Goal: Feedback & Contribution: Contribute content

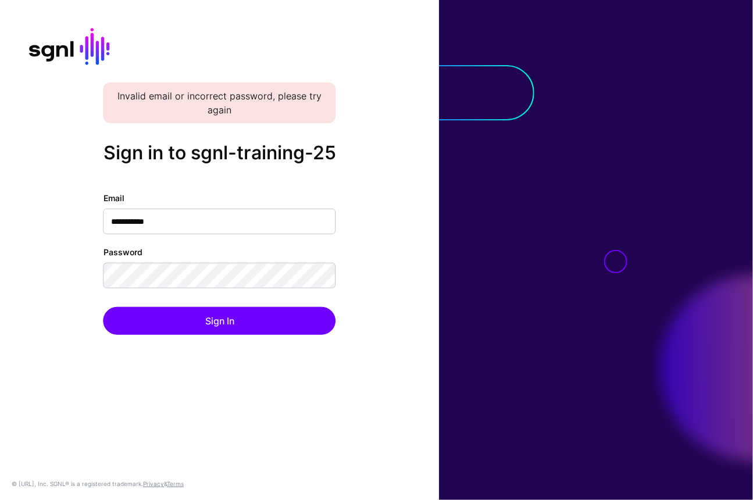
click at [404, 296] on div "**********" at bounding box center [219, 250] width 439 height 216
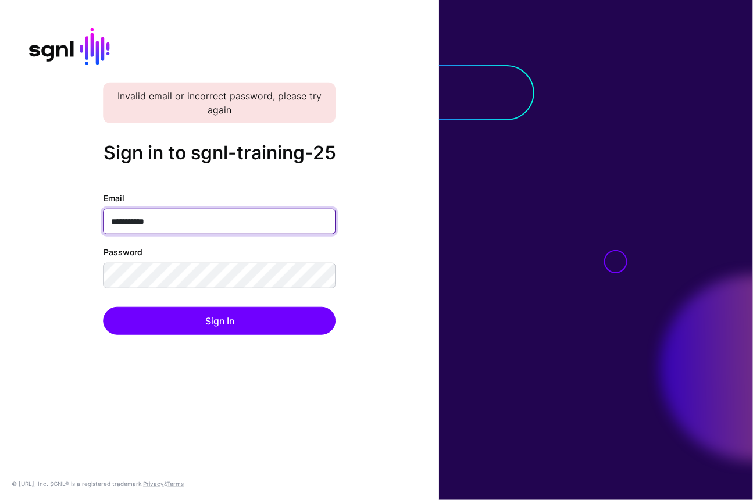
click at [141, 230] on input "**********" at bounding box center [220, 222] width 233 height 26
click at [152, 233] on input "**********" at bounding box center [220, 222] width 233 height 26
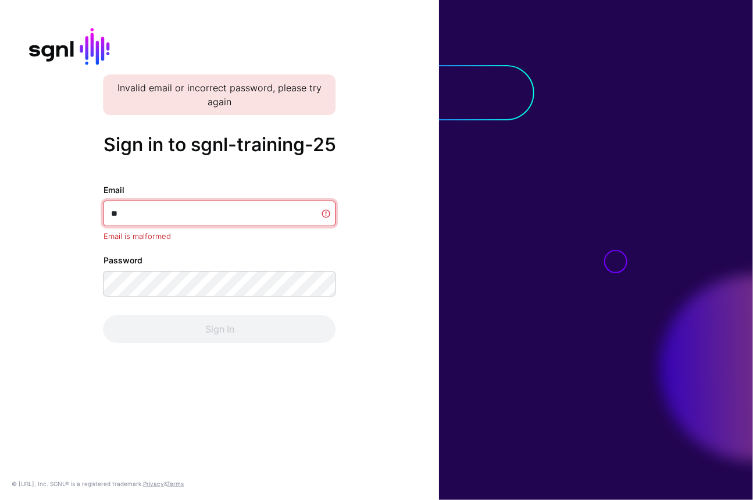
type input "*"
type input "********"
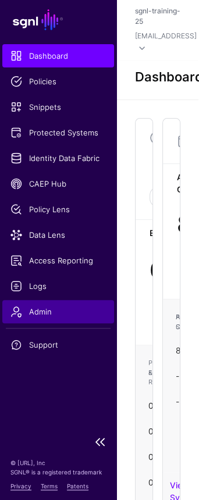
click at [53, 318] on link "Admin" at bounding box center [58, 311] width 112 height 23
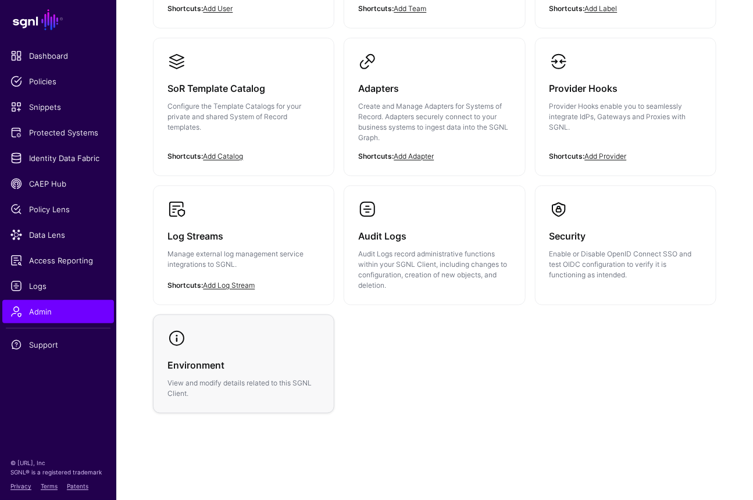
click at [198, 352] on div "Environment View and modify details related to this SGNL Client." at bounding box center [243, 373] width 152 height 51
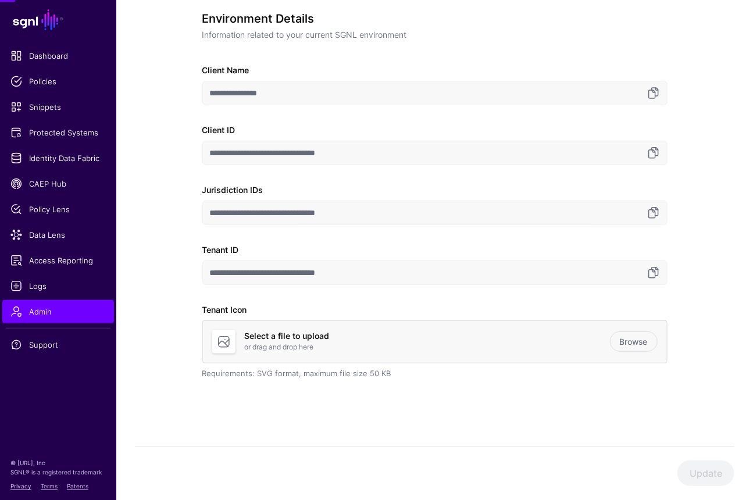
scroll to position [94, 0]
click at [198, 266] on link at bounding box center [654, 273] width 14 height 14
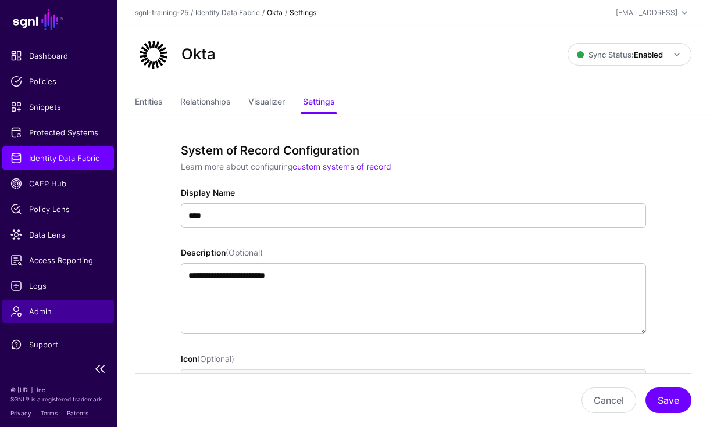
click at [38, 309] on span "Admin" at bounding box center [57, 312] width 95 height 12
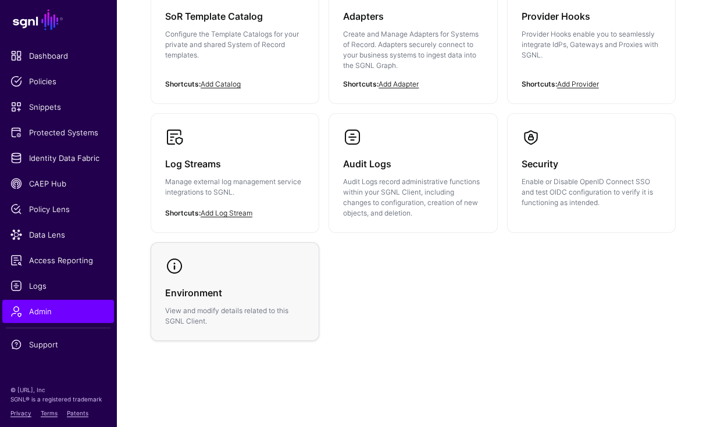
click at [230, 287] on h3 "Environment" at bounding box center [235, 293] width 140 height 16
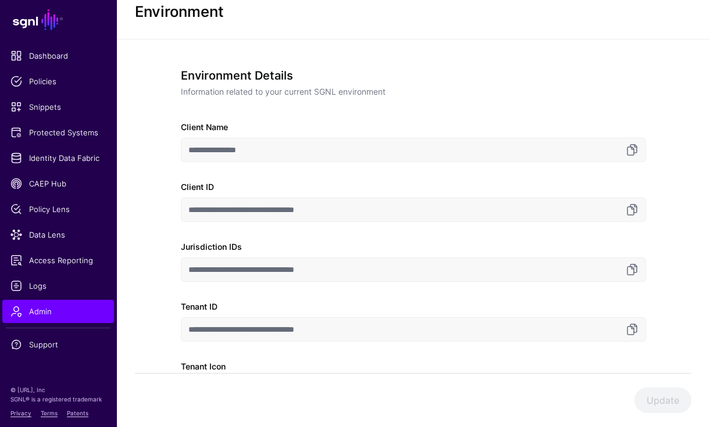
scroll to position [162, 0]
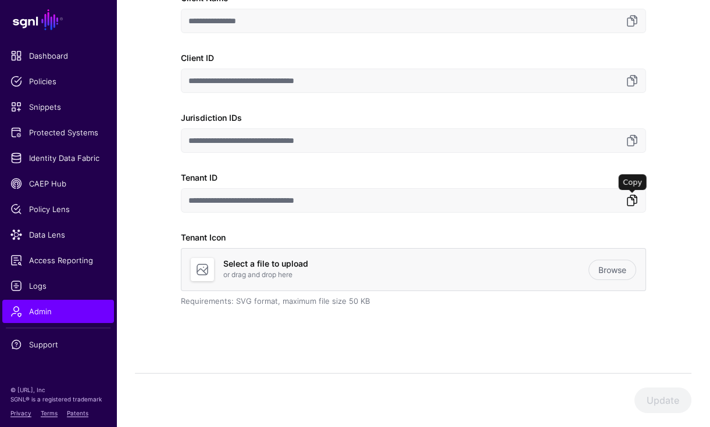
click at [627, 202] on link at bounding box center [632, 201] width 14 height 14
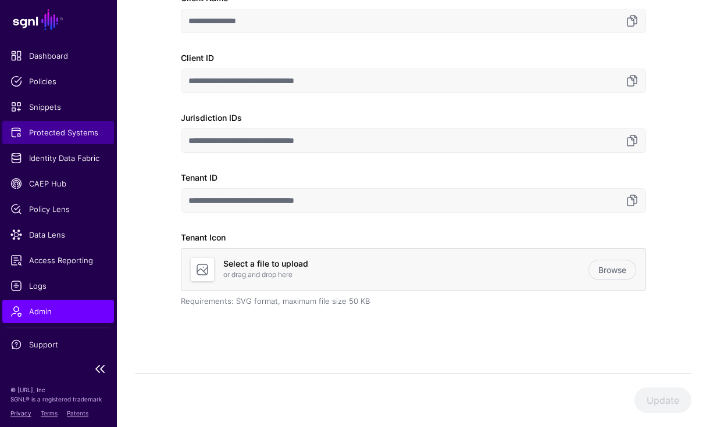
click at [62, 127] on span "Protected Systems" at bounding box center [57, 133] width 95 height 12
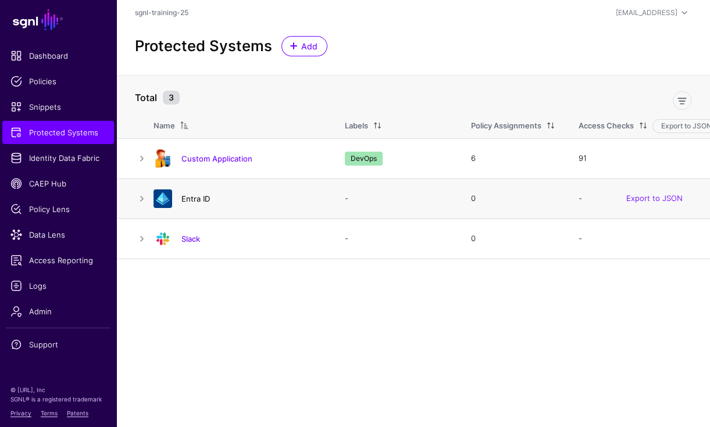
click at [190, 195] on link "Entra ID" at bounding box center [195, 198] width 28 height 9
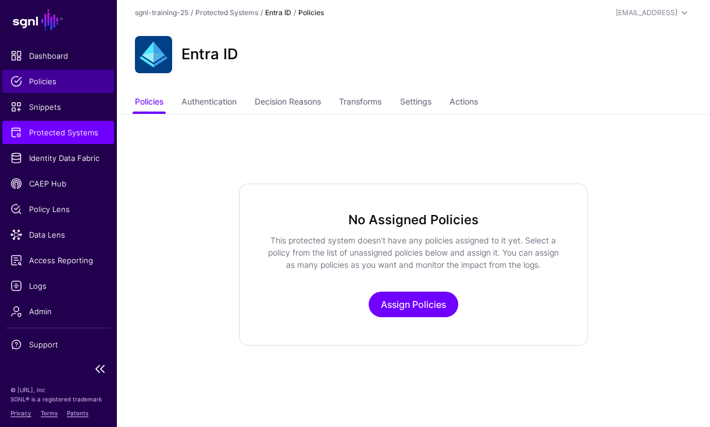
click at [55, 82] on span "Policies" at bounding box center [57, 82] width 95 height 12
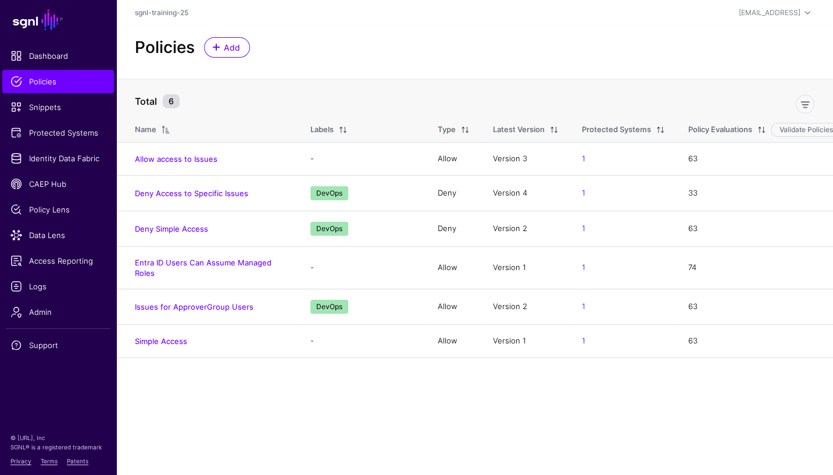
click at [241, 380] on main "SGNL Dashboard Policies Snippets Protected Systems Identity Data Fabric CAEP Hu…" at bounding box center [416, 237] width 833 height 475
click at [194, 304] on link "Issues for ApproverGroup Users" at bounding box center [194, 306] width 119 height 9
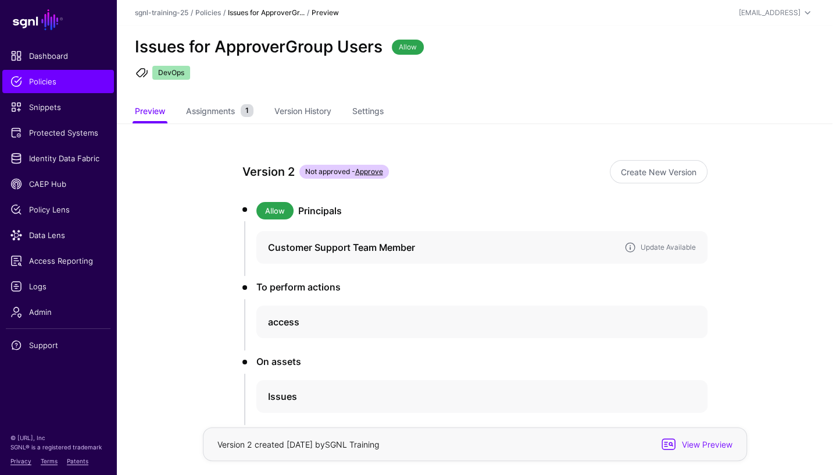
click at [434, 245] on h4 "Customer Support Team Member" at bounding box center [441, 247] width 347 height 14
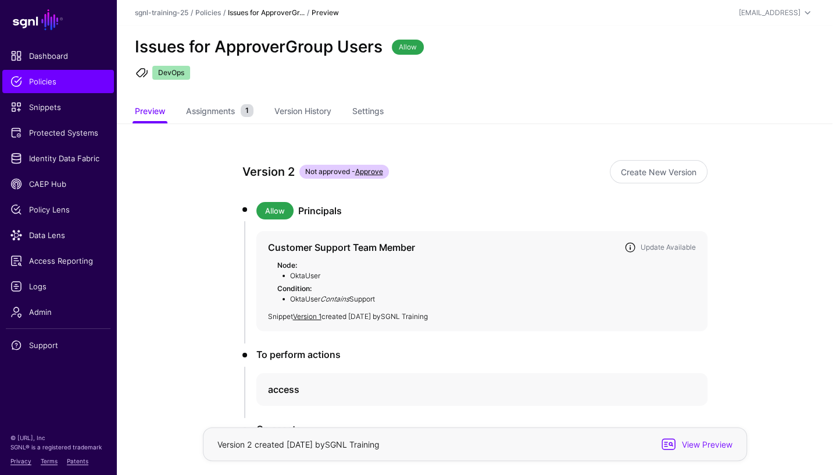
click at [434, 245] on h4 "Customer Support Team Member" at bounding box center [441, 247] width 347 height 14
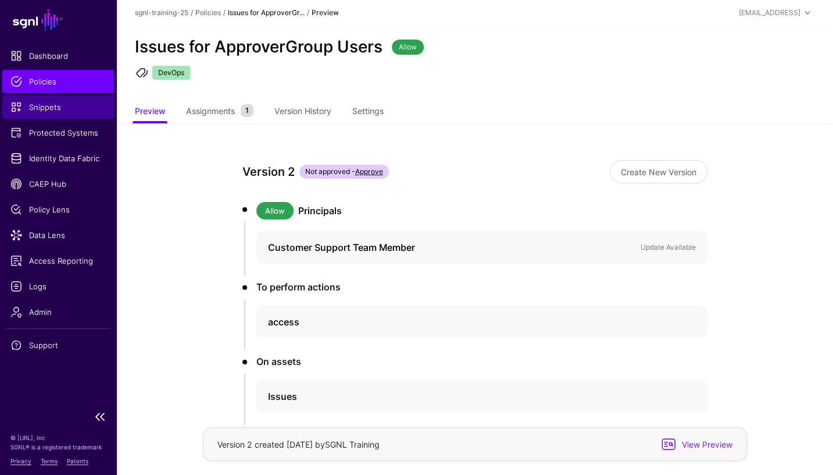
click at [51, 103] on span "Snippets" at bounding box center [57, 107] width 95 height 12
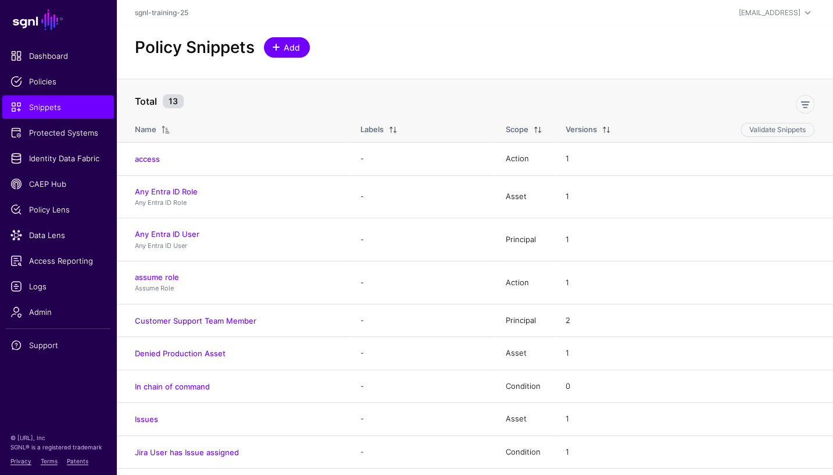
click at [291, 44] on span "Add" at bounding box center [292, 47] width 19 height 12
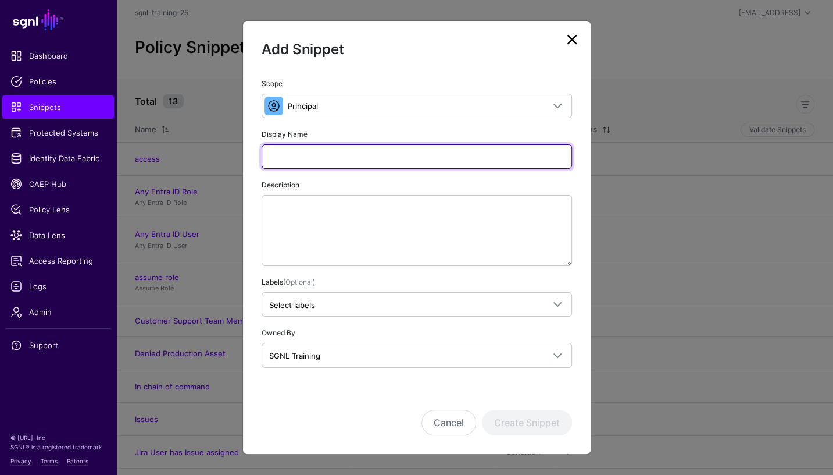
click at [351, 152] on input "Display Name" at bounding box center [417, 156] width 311 height 24
type input "*"
type input "**********"
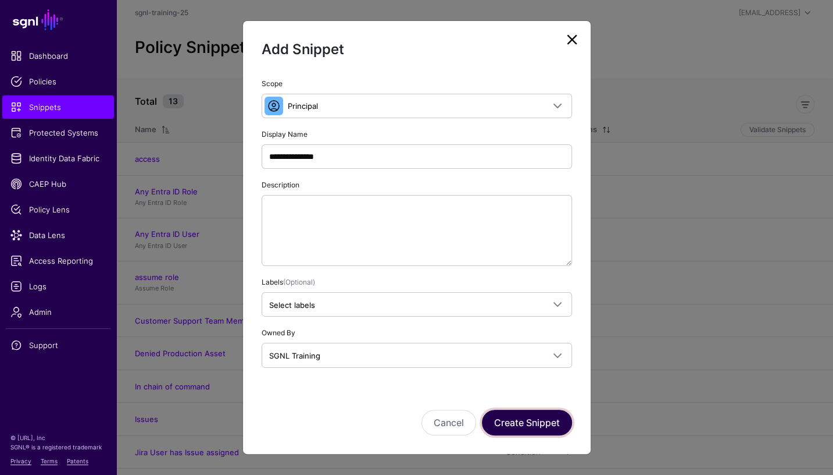
click at [531, 419] on button "Create Snippet" at bounding box center [527, 422] width 90 height 26
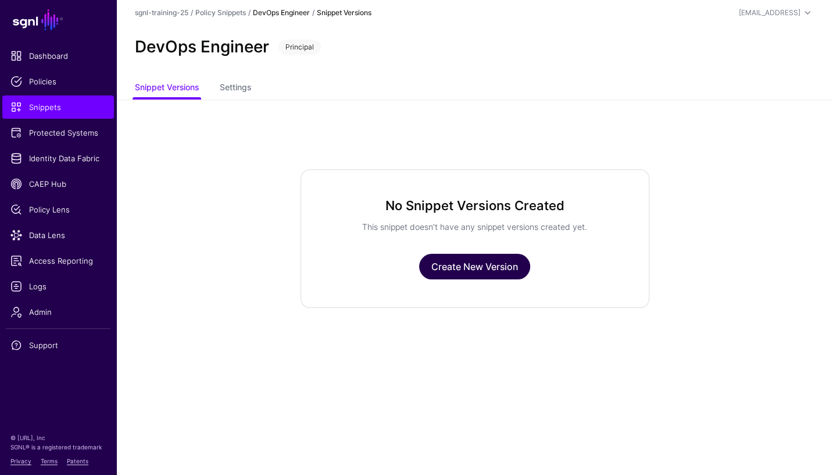
click at [492, 264] on link "Create New Version" at bounding box center [474, 267] width 111 height 26
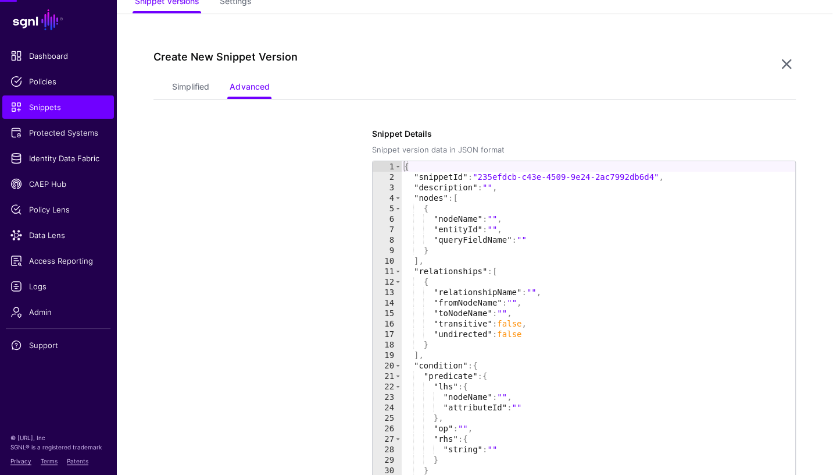
scroll to position [99, 0]
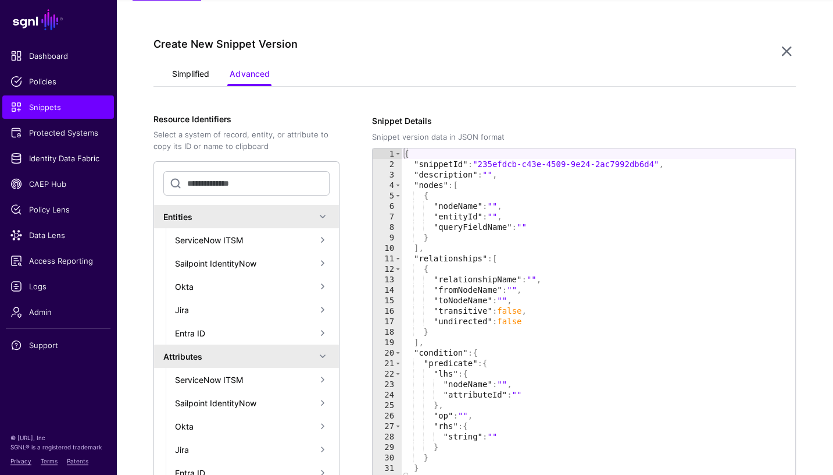
click at [192, 68] on link "Simplified" at bounding box center [190, 75] width 37 height 22
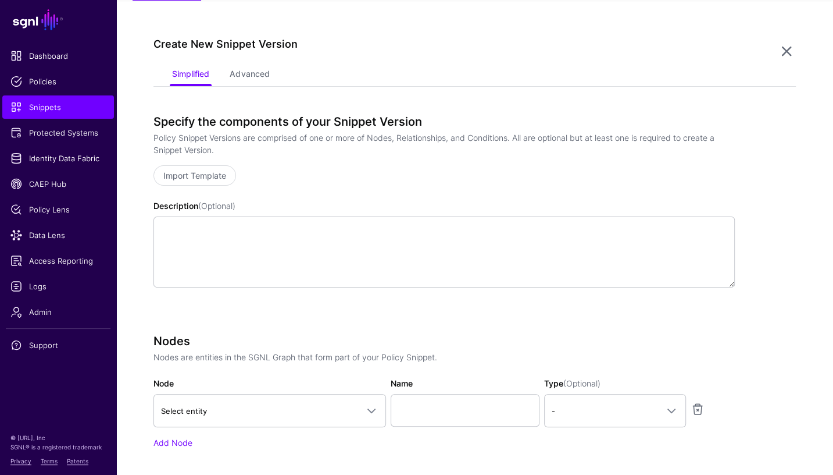
click at [224, 163] on div "Specify the components of your Snippet Version Policy Snippet Versions are comp…" at bounding box center [445, 150] width 582 height 71
click at [224, 175] on link "Import Template" at bounding box center [195, 175] width 83 height 20
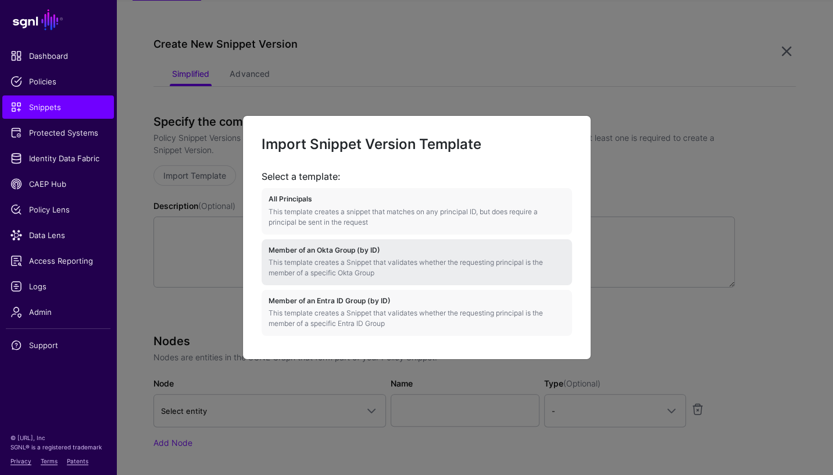
click at [357, 258] on p "This template creates a Snippet that validates whether the requesting principal…" at bounding box center [417, 267] width 297 height 21
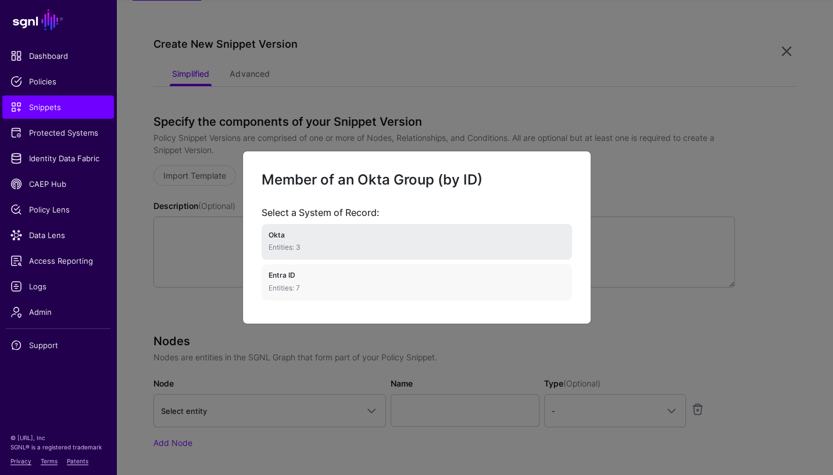
click at [356, 233] on h4 "Okta" at bounding box center [417, 235] width 297 height 8
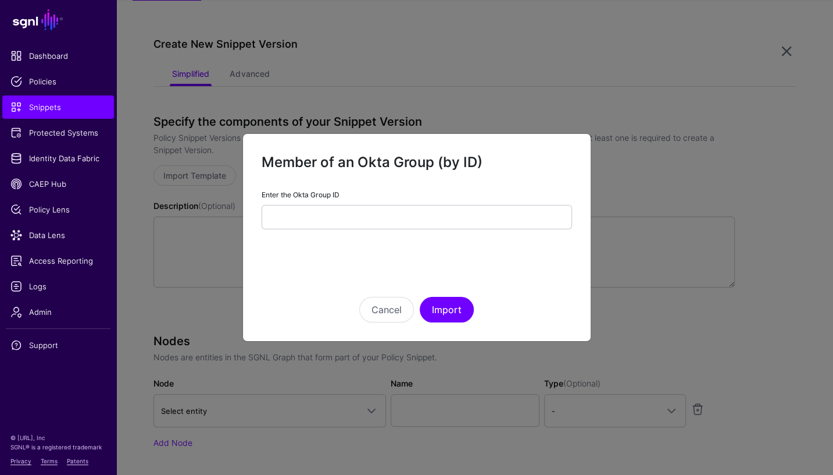
click at [368, 203] on div "Enter the Okta Group ID" at bounding box center [417, 210] width 311 height 40
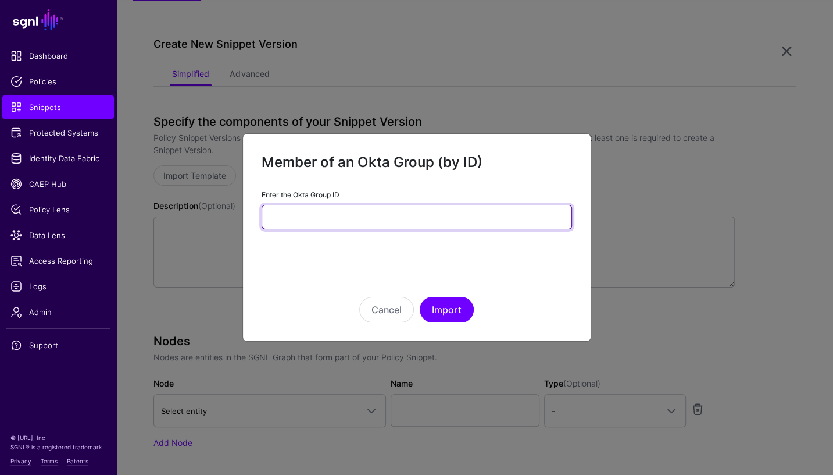
click at [368, 209] on input "Enter the Okta Group ID" at bounding box center [417, 217] width 311 height 24
paste input "**********"
type input "**********"
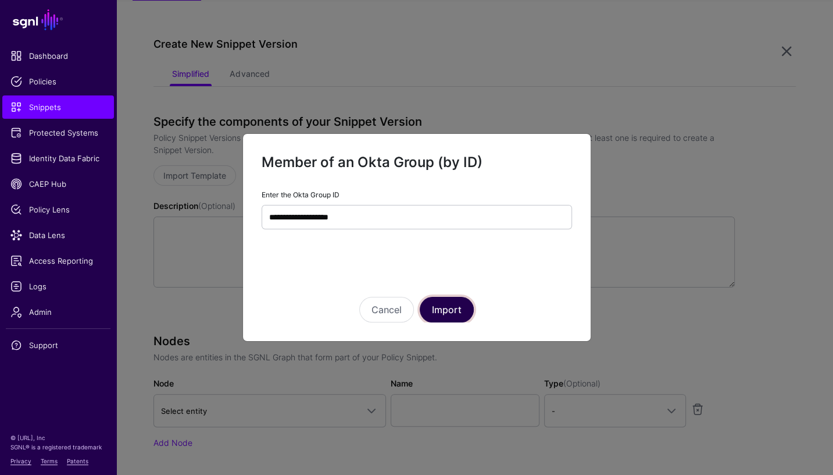
click at [448, 303] on button "Import" at bounding box center [447, 310] width 54 height 26
type textarea "**********"
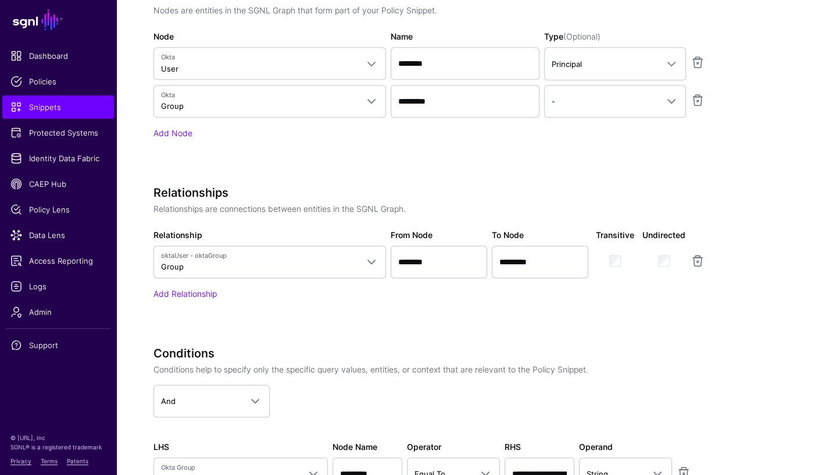
scroll to position [568, 0]
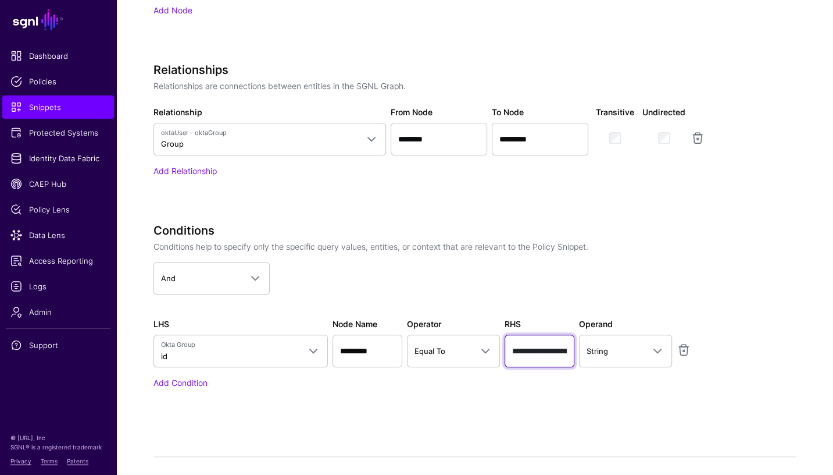
click at [540, 352] on input "**********" at bounding box center [540, 350] width 70 height 33
click at [540, 353] on input "**********" at bounding box center [540, 350] width 70 height 33
click at [524, 401] on div "Conditions Conditions help to specify only the specific query values, entities,…" at bounding box center [445, 322] width 582 height 198
click at [451, 349] on span "Equal To" at bounding box center [443, 350] width 57 height 13
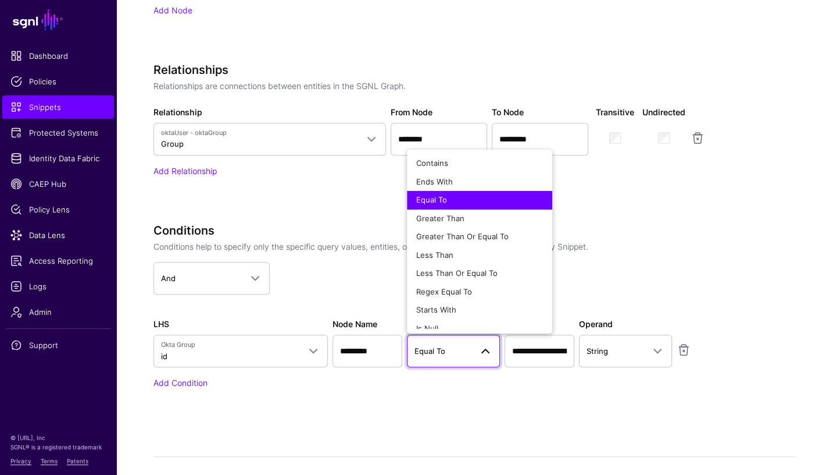
click at [451, 197] on div "Equal To" at bounding box center [479, 200] width 127 height 12
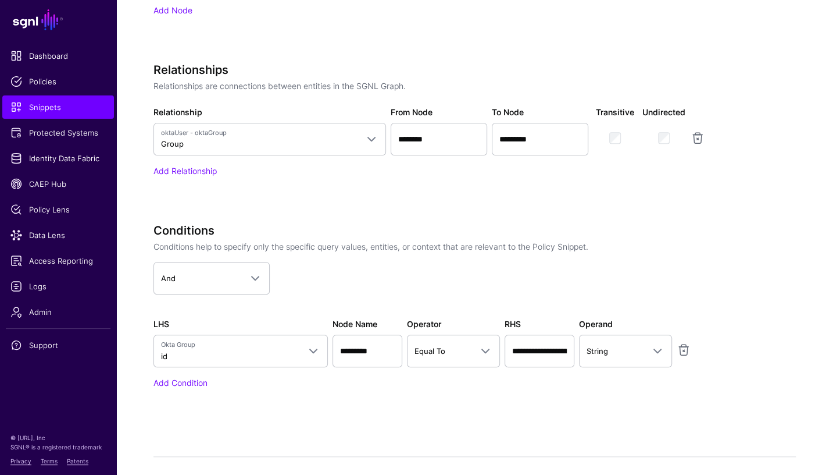
click at [452, 414] on div "Conditions Conditions help to specify only the specific query values, entities,…" at bounding box center [445, 322] width 582 height 198
click at [455, 341] on link "Equal To" at bounding box center [453, 350] width 93 height 33
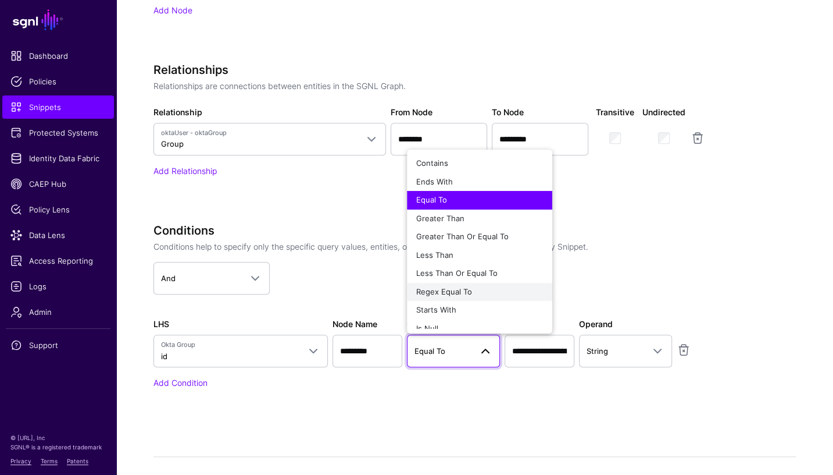
click at [473, 294] on div "Regex Equal To" at bounding box center [479, 292] width 127 height 12
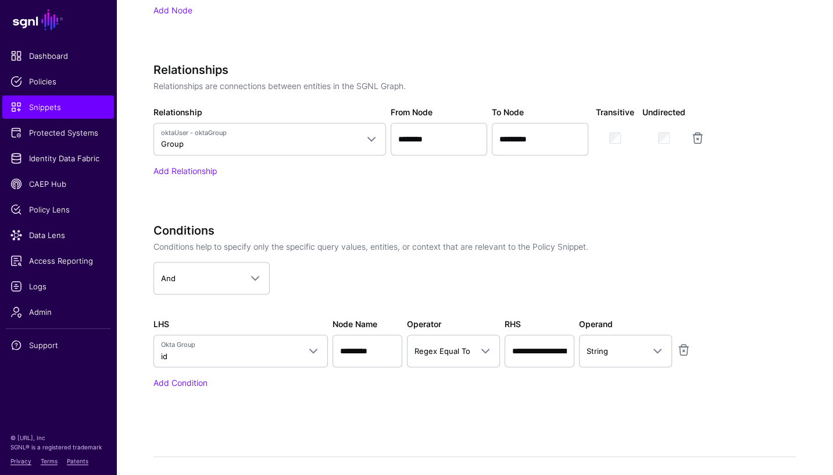
click at [456, 401] on div "Conditions Conditions help to specify only the specific query values, entities,…" at bounding box center [445, 322] width 582 height 198
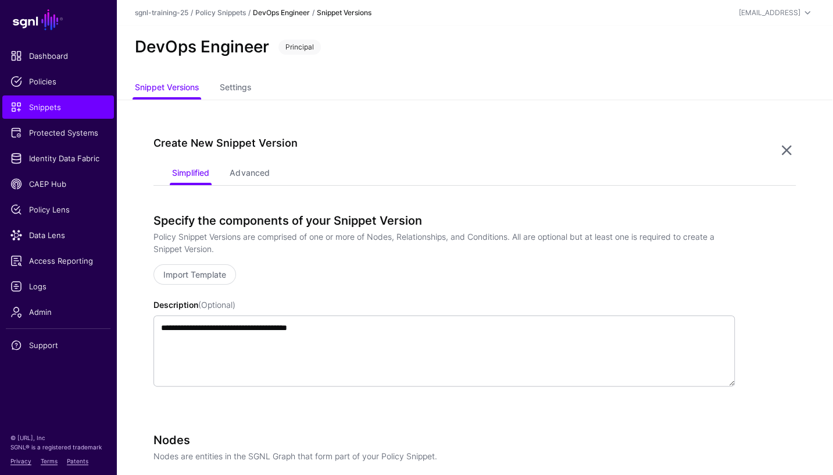
scroll to position [6, 0]
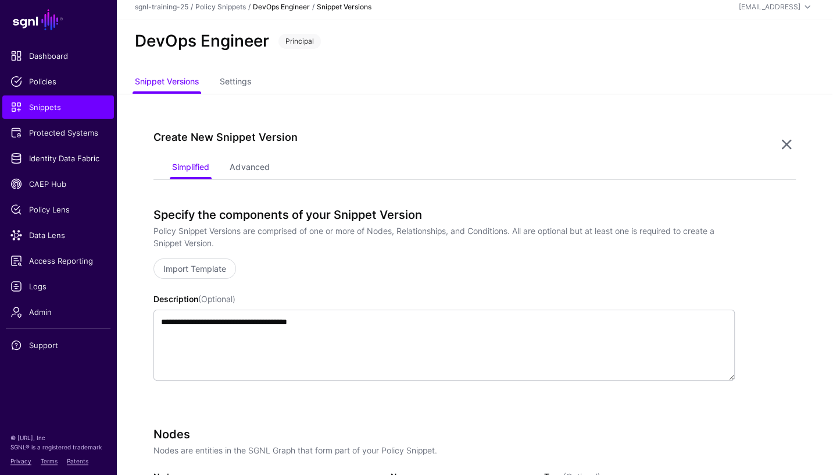
click at [472, 271] on p "Import Template" at bounding box center [445, 268] width 582 height 20
click at [477, 269] on p "Import Template" at bounding box center [445, 268] width 582 height 20
click at [355, 399] on div "**********" at bounding box center [445, 310] width 582 height 205
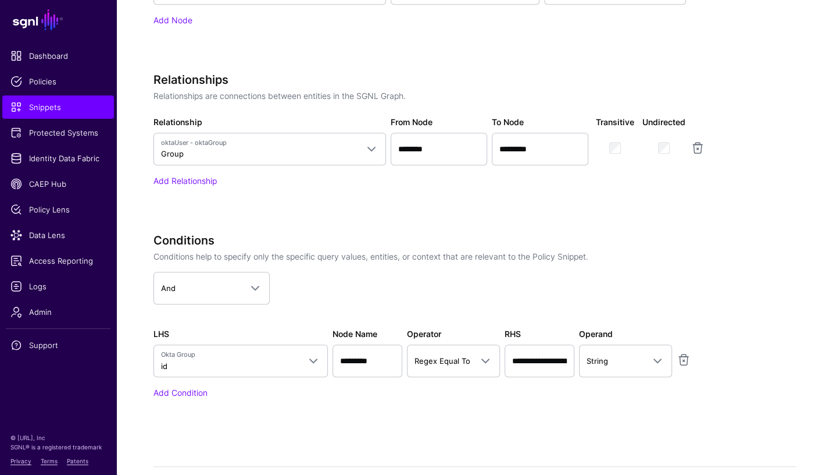
scroll to position [629, 0]
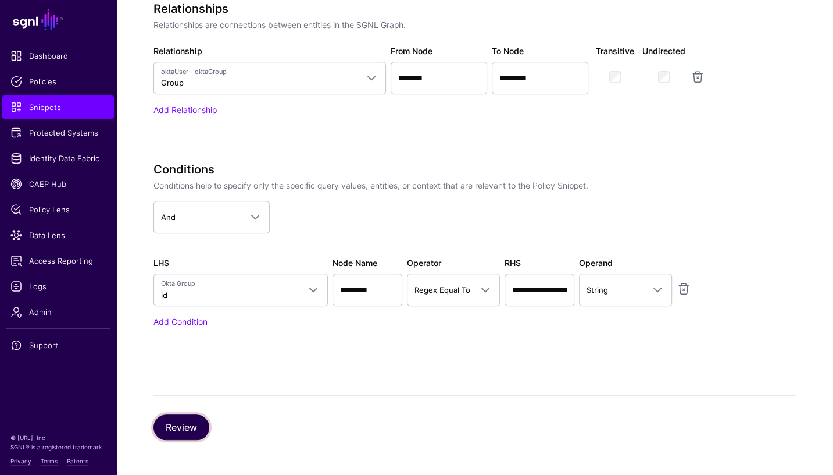
click at [187, 427] on button "Review" at bounding box center [182, 427] width 56 height 26
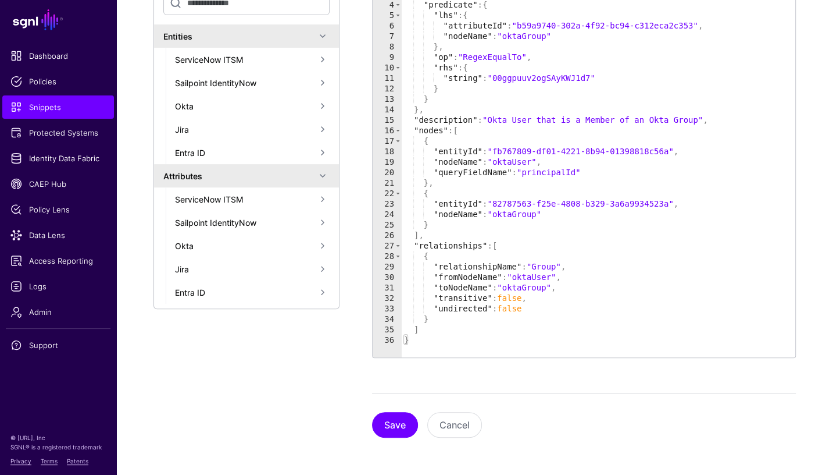
scroll to position [278, 0]
drag, startPoint x: 395, startPoint y: 423, endPoint x: 365, endPoint y: 442, distance: 35.8
click at [395, 423] on button "Save" at bounding box center [395, 426] width 46 height 26
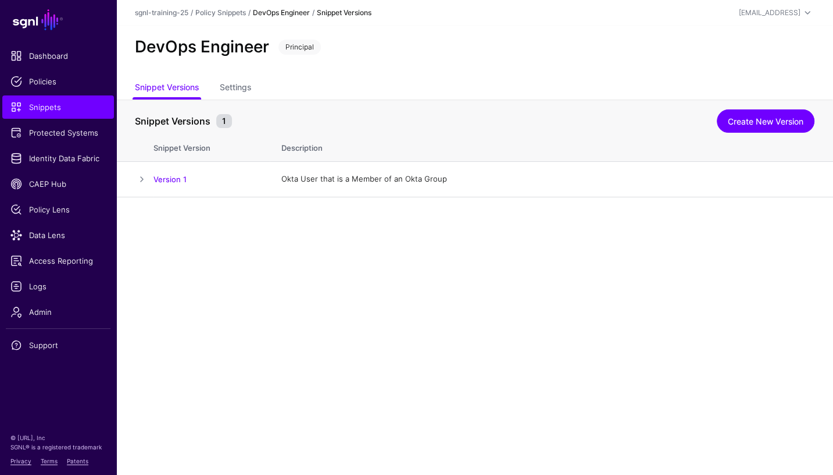
click at [529, 286] on main "SGNL Dashboard Policies Snippets Protected Systems Identity Data Fabric CAEP Hu…" at bounding box center [416, 237] width 833 height 475
